Goal: Information Seeking & Learning: Compare options

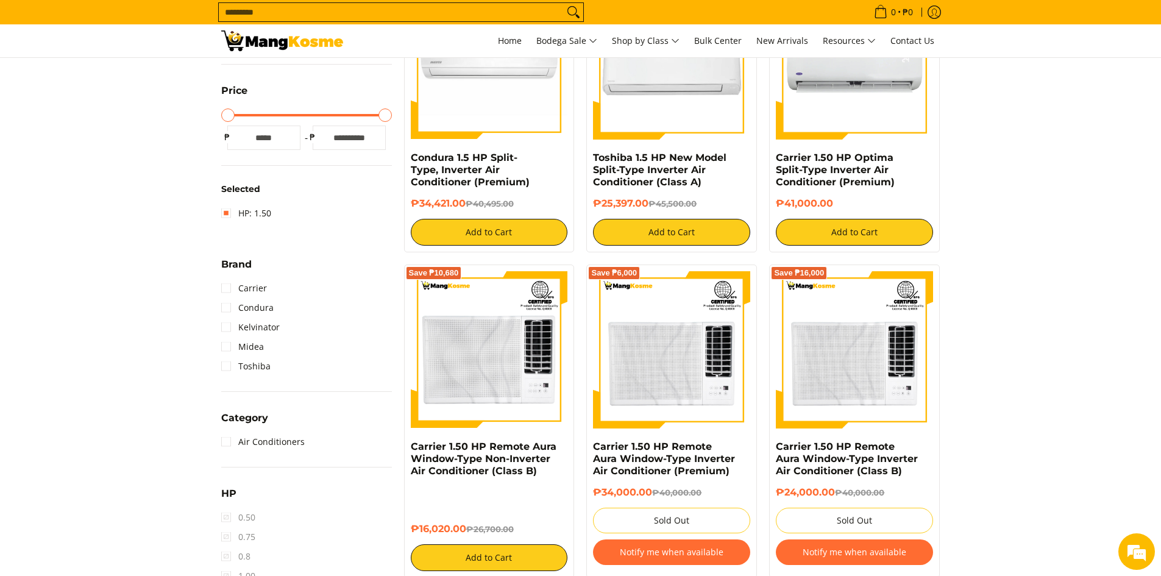
scroll to position [488, 0]
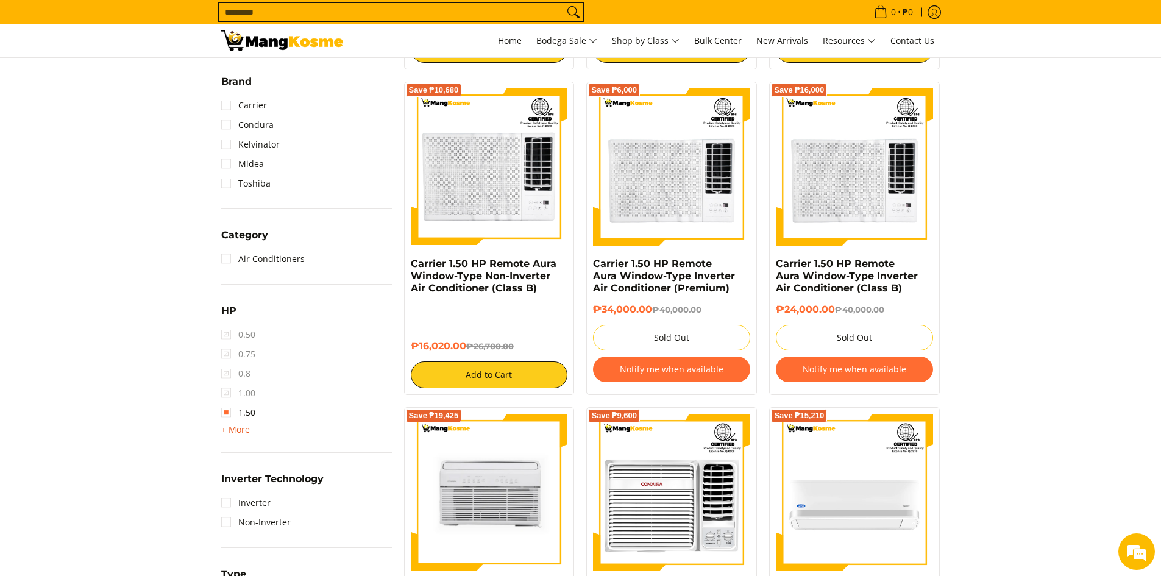
click at [237, 429] on span "+ More" at bounding box center [235, 430] width 29 height 10
click at [224, 435] on span "2.00" at bounding box center [238, 433] width 34 height 20
click at [252, 436] on span "2.00" at bounding box center [238, 433] width 34 height 20
click at [226, 415] on link "1.50" at bounding box center [238, 413] width 34 height 20
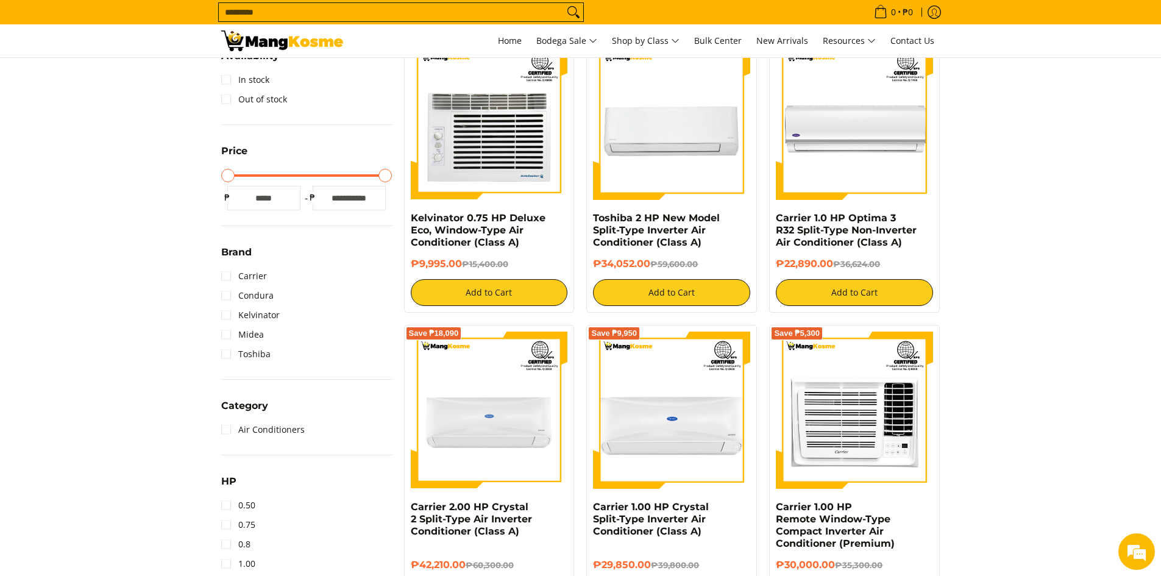
scroll to position [355, 0]
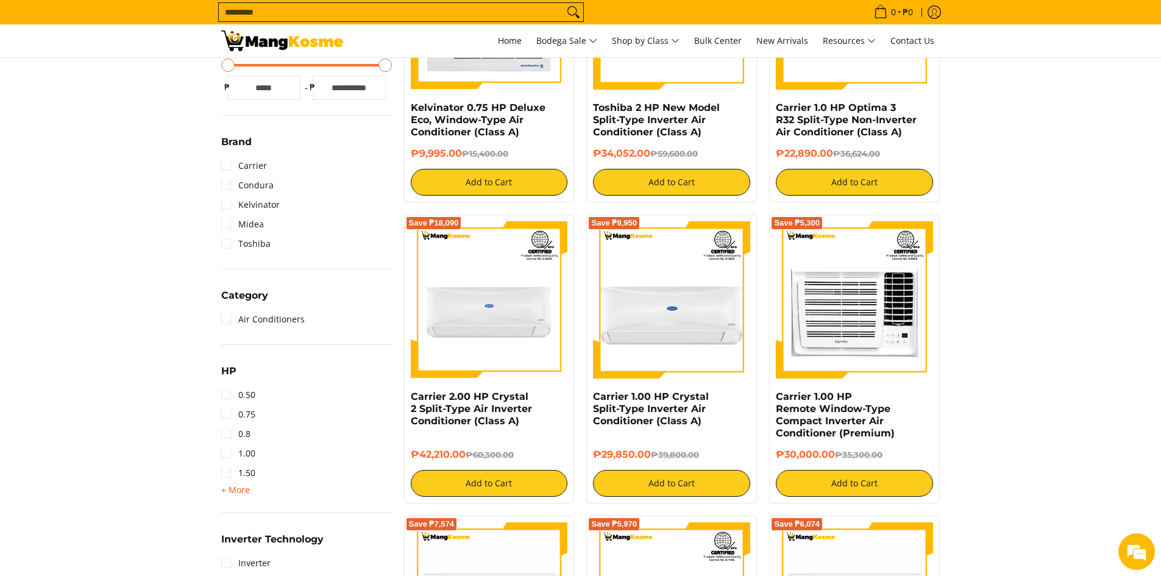
click at [238, 489] on span "+ More" at bounding box center [235, 490] width 29 height 10
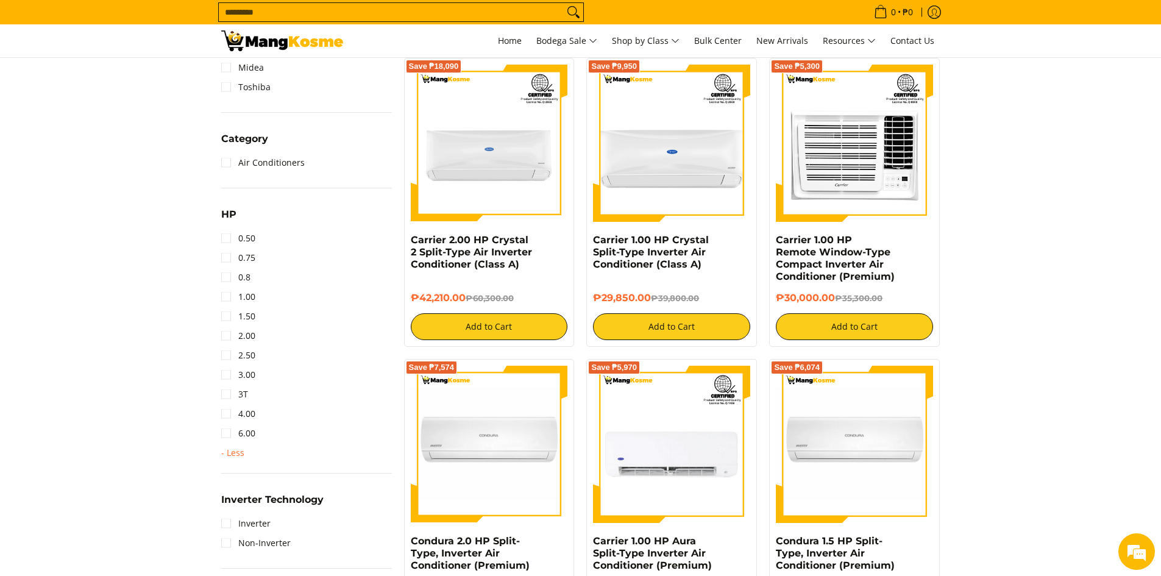
scroll to position [538, 0]
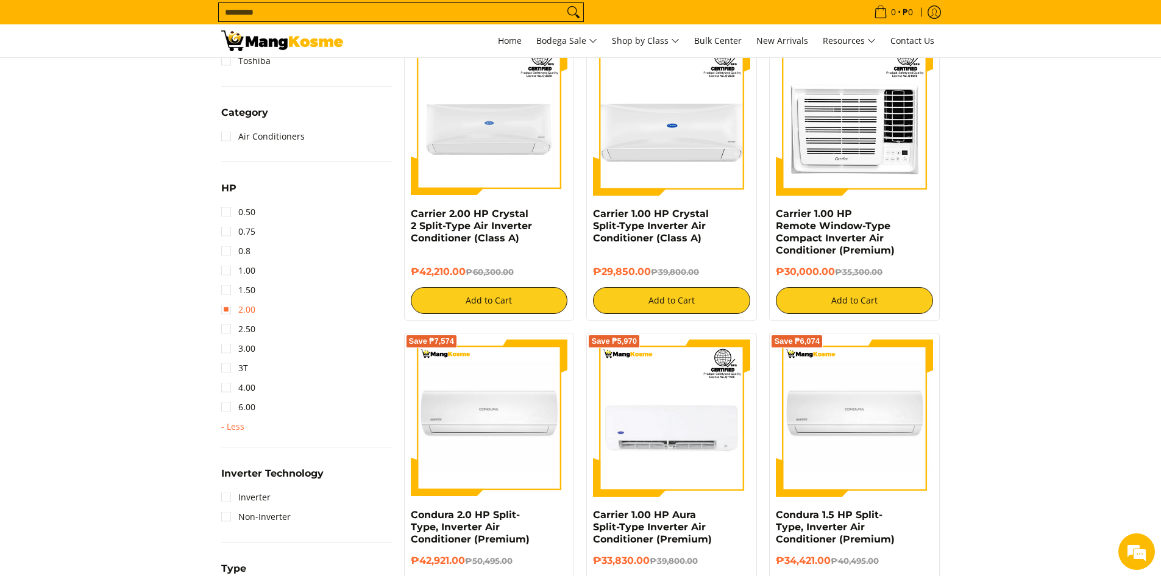
click at [237, 316] on link "2.00" at bounding box center [238, 310] width 34 height 20
